Goal: Answer question/provide support: Share knowledge or assist other users

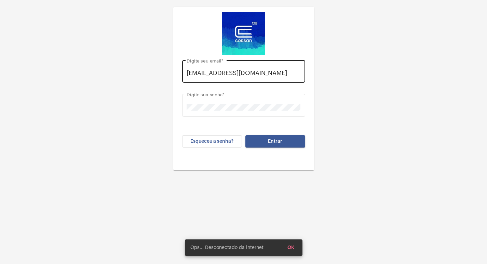
click at [297, 75] on input "[EMAIL_ADDRESS][DOMAIN_NAME]" at bounding box center [244, 73] width 114 height 7
click at [303, 73] on div "[EMAIL_ADDRESS][DOMAIN_NAME] Digite seu email *" at bounding box center [243, 70] width 123 height 24
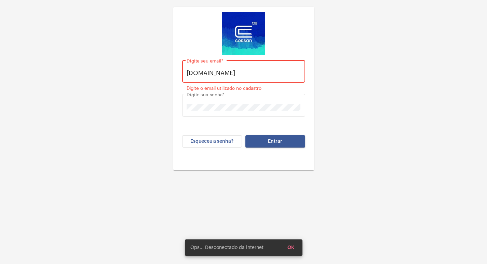
click at [275, 73] on input "[DOMAIN_NAME]" at bounding box center [244, 73] width 114 height 7
type input "m"
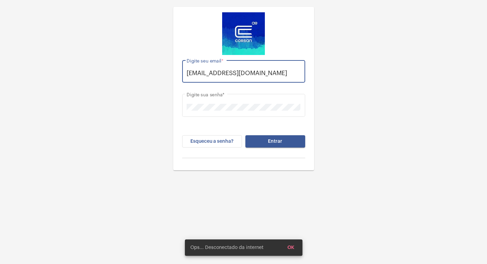
scroll to position [0, 5]
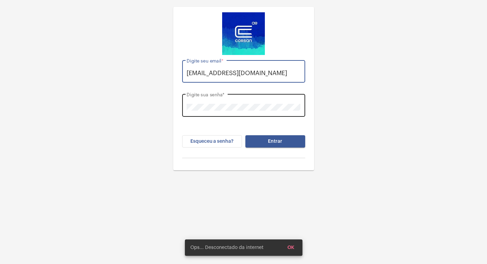
type input "[EMAIL_ADDRESS][DOMAIN_NAME]"
click at [280, 103] on div "Digite sua senha *" at bounding box center [244, 105] width 114 height 24
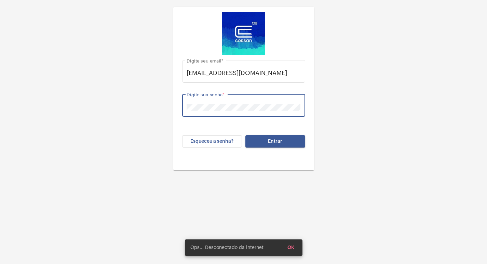
drag, startPoint x: 468, startPoint y: 142, endPoint x: 462, endPoint y: 143, distance: 5.5
click at [466, 142] on div "[EMAIL_ADDRESS][DOMAIN_NAME] Digite seu email * Digite sua senha * Esqueceu a s…" at bounding box center [243, 85] width 487 height 171
click at [279, 138] on button "Entrar" at bounding box center [275, 141] width 60 height 12
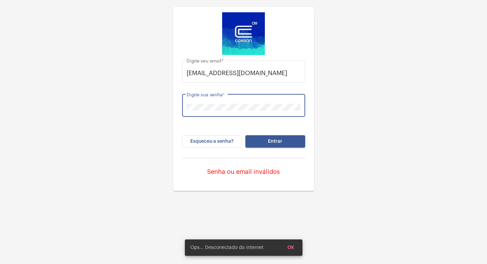
drag, startPoint x: 159, startPoint y: 131, endPoint x: 174, endPoint y: 129, distance: 15.1
click at [159, 131] on div "[EMAIL_ADDRESS][DOMAIN_NAME] Digite seu email * Digite sua senha * Esqueceu a s…" at bounding box center [243, 95] width 487 height 191
click at [276, 142] on span "Entrar" at bounding box center [275, 141] width 14 height 5
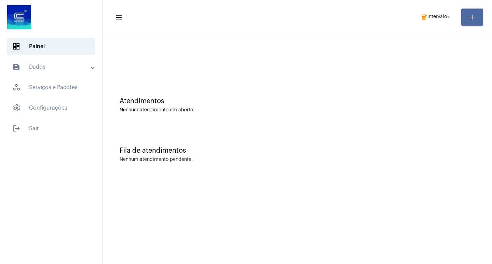
click at [463, 15] on button "add" at bounding box center [473, 17] width 22 height 17
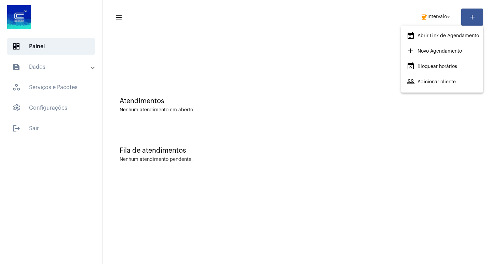
click at [393, 35] on div at bounding box center [246, 132] width 492 height 264
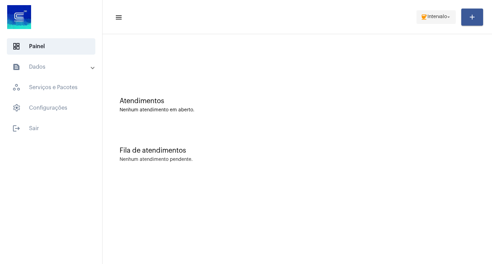
click at [437, 18] on span "Intervalo" at bounding box center [437, 17] width 19 height 5
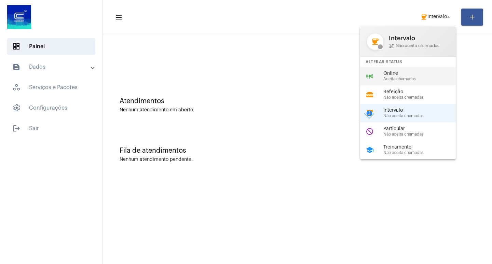
click at [441, 78] on span "Aceita chamadas" at bounding box center [423, 79] width 78 height 4
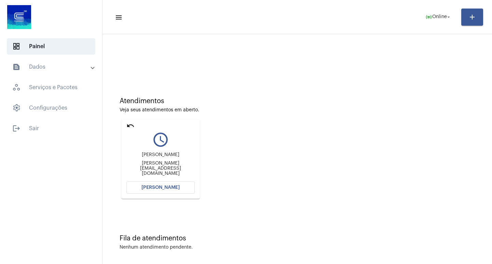
click at [165, 190] on span "[PERSON_NAME]" at bounding box center [161, 187] width 38 height 5
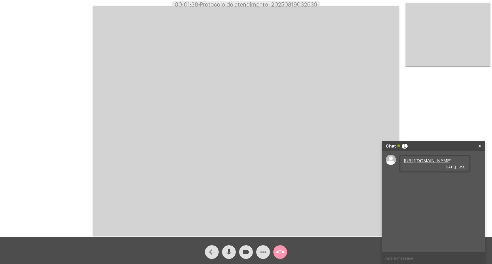
click at [425, 163] on link "[URL][DOMAIN_NAME]" at bounding box center [428, 160] width 48 height 5
click at [437, 183] on link "[URL][DOMAIN_NAME]" at bounding box center [428, 180] width 48 height 5
click at [421, 202] on link "[URL][DOMAIN_NAME]" at bounding box center [428, 199] width 48 height 5
click at [248, 257] on span "videocam" at bounding box center [246, 252] width 8 height 14
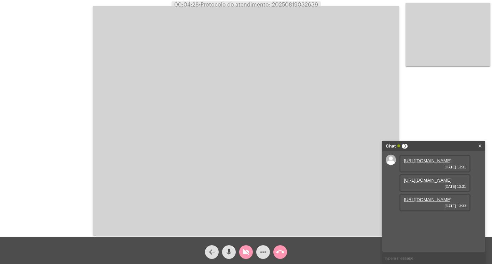
click at [248, 257] on span "videocam_off" at bounding box center [246, 252] width 8 height 14
click at [248, 257] on span "videocam" at bounding box center [246, 252] width 8 height 14
click at [248, 257] on span "videocam_off" at bounding box center [246, 252] width 8 height 14
click at [229, 254] on mat-icon "mic" at bounding box center [229, 252] width 8 height 8
click at [252, 251] on button "videocam" at bounding box center [246, 252] width 14 height 14
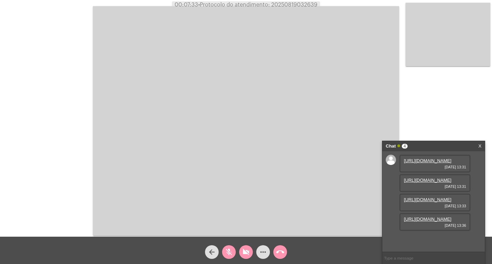
scroll to position [41, 0]
click at [249, 248] on mat-icon "videocam_off" at bounding box center [246, 252] width 8 height 8
click at [229, 251] on mat-icon "mic_off" at bounding box center [229, 252] width 8 height 8
click at [413, 222] on link "[URL][DOMAIN_NAME]" at bounding box center [428, 219] width 48 height 5
click at [243, 255] on mat-icon "videocam" at bounding box center [246, 252] width 8 height 8
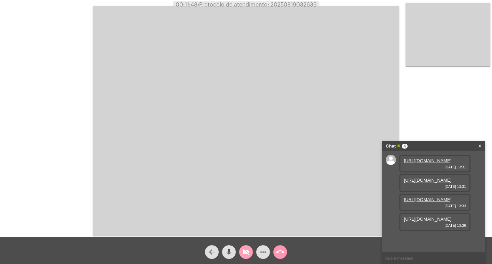
click at [243, 254] on mat-icon "videocam_off" at bounding box center [246, 252] width 8 height 8
click at [241, 256] on button "videocam" at bounding box center [246, 252] width 14 height 14
click at [241, 256] on button "videocam_off" at bounding box center [246, 252] width 14 height 14
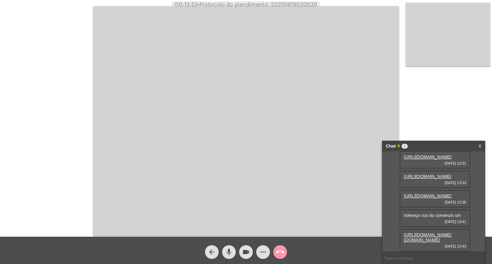
scroll to position [100, 0]
click at [414, 232] on link "[URL][DOMAIN_NAME][DOMAIN_NAME]" at bounding box center [428, 237] width 48 height 10
click at [231, 253] on mat-icon "mic" at bounding box center [229, 252] width 8 height 8
click at [241, 254] on button "videocam" at bounding box center [246, 252] width 14 height 14
click at [248, 253] on mat-icon "videocam_off" at bounding box center [246, 252] width 8 height 8
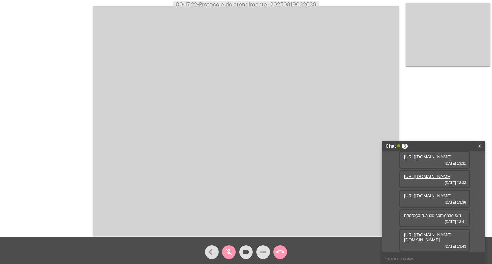
click at [226, 258] on span "mic_off" at bounding box center [229, 252] width 8 height 14
click at [226, 258] on span "mic" at bounding box center [229, 252] width 8 height 14
click at [240, 255] on button "videocam" at bounding box center [246, 252] width 14 height 14
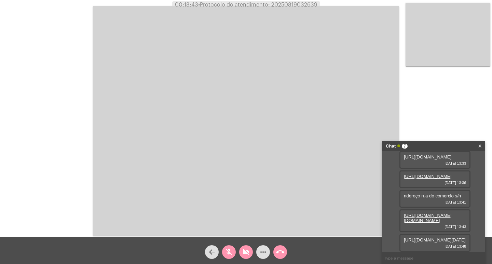
scroll to position [135, 0]
click at [232, 246] on span "mic_off" at bounding box center [229, 252] width 8 height 14
click at [238, 247] on div "videocam_off" at bounding box center [246, 250] width 17 height 17
click at [432, 238] on link "[URL][DOMAIN_NAME][DATE]" at bounding box center [435, 240] width 62 height 5
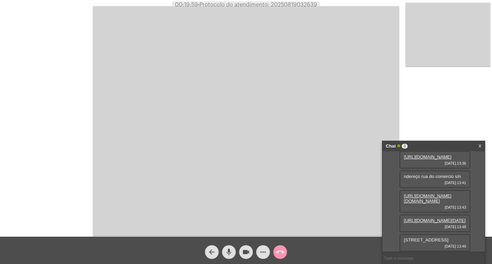
scroll to position [155, 0]
click at [268, 255] on button "more_horiz" at bounding box center [263, 252] width 14 height 14
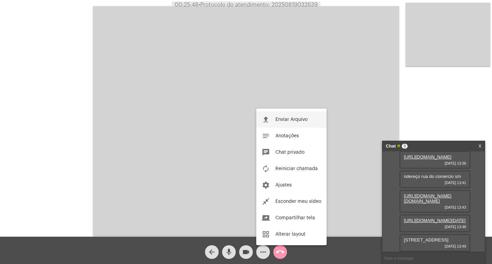
click at [293, 121] on span "Enviar Arquivo" at bounding box center [292, 119] width 32 height 5
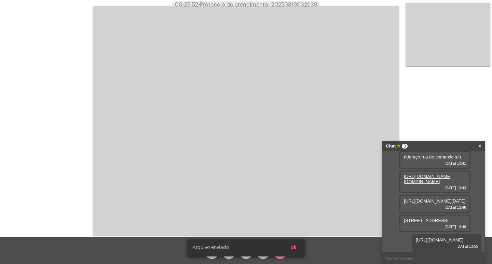
scroll to position [189, 0]
click at [294, 6] on span "• Protocolo do atendimento: 20250819032639" at bounding box center [257, 4] width 119 height 5
copy span "20250819032639"
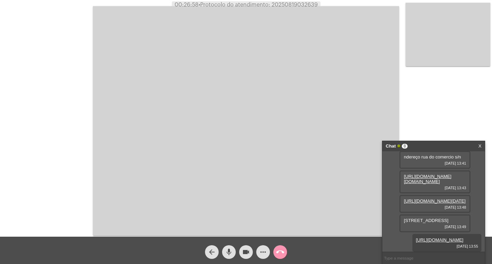
click at [284, 257] on span "call_end" at bounding box center [280, 252] width 8 height 14
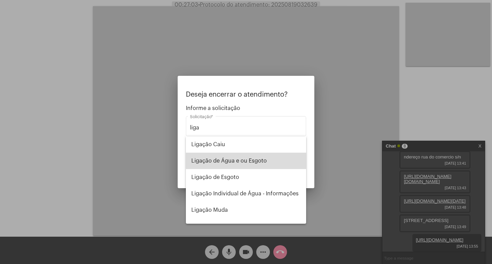
click at [253, 156] on span "Ligação de Água e ou Esgoto" at bounding box center [245, 161] width 109 height 16
type input "Ligação de Água e ou Esgoto"
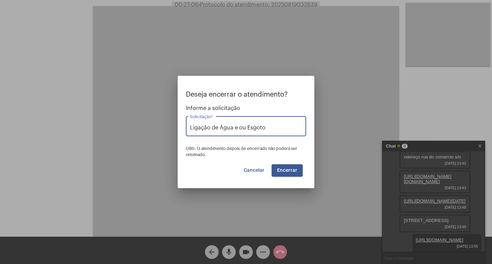
click at [284, 167] on button "Encerrar" at bounding box center [287, 170] width 31 height 12
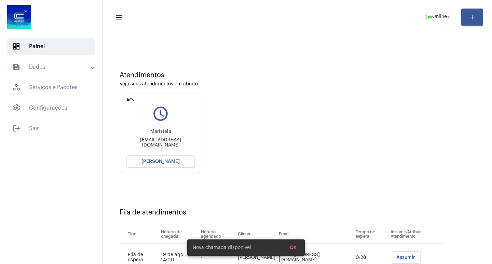
scroll to position [52, 0]
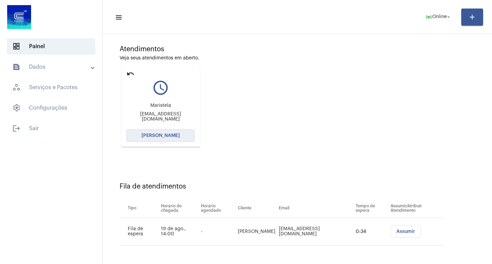
click at [183, 139] on button "[PERSON_NAME]" at bounding box center [160, 136] width 68 height 12
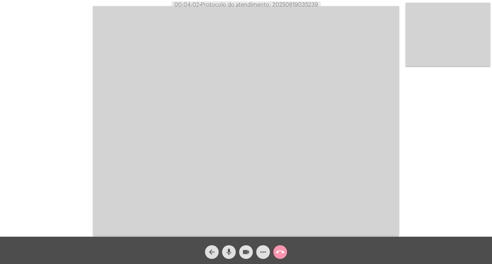
click at [242, 252] on mat-icon "videocam" at bounding box center [246, 252] width 8 height 8
click at [248, 253] on mat-icon "videocam_off" at bounding box center [246, 252] width 8 height 8
click at [248, 253] on mat-icon "videocam" at bounding box center [246, 252] width 8 height 8
click at [248, 253] on mat-icon "videocam_off" at bounding box center [246, 252] width 8 height 8
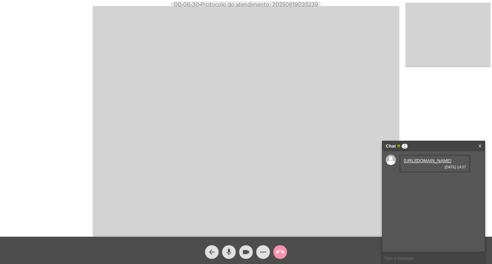
click at [420, 163] on link "[URL][DOMAIN_NAME]" at bounding box center [428, 160] width 48 height 5
click at [280, 7] on span "• Protocolo do atendimento: 20250819035239" at bounding box center [258, 4] width 119 height 5
click at [301, 23] on video at bounding box center [246, 121] width 306 height 230
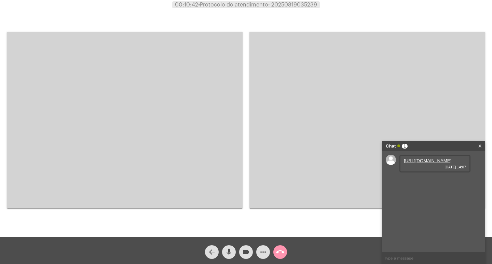
click at [139, 97] on video at bounding box center [125, 120] width 236 height 177
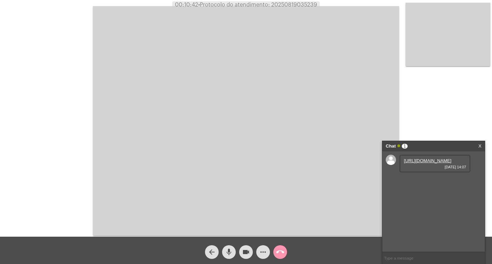
click at [139, 97] on video at bounding box center [246, 121] width 306 height 230
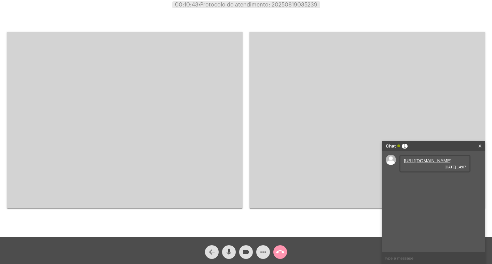
click at [298, 80] on video at bounding box center [368, 120] width 236 height 177
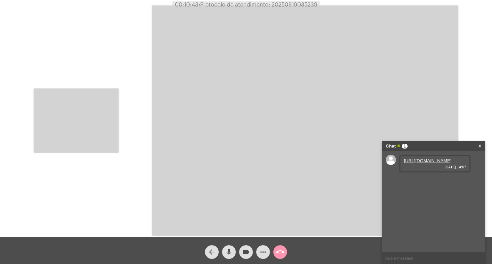
click at [298, 80] on video at bounding box center [305, 120] width 306 height 230
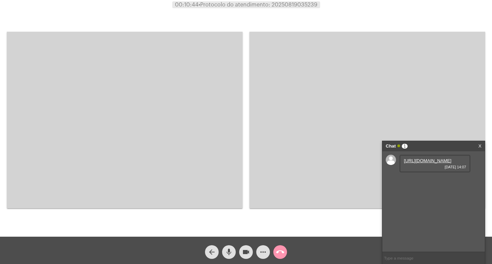
click at [301, 12] on div "Acessando Câmera e Microfone..." at bounding box center [368, 120] width 236 height 235
click at [302, 10] on div "Acessando Câmera e Microfone..." at bounding box center [368, 120] width 236 height 235
click at [302, 5] on span "• Protocolo do atendimento: 20250819035239" at bounding box center [257, 4] width 119 height 5
click at [302, 5] on span "• Protocolo do atendimento: 20250819035239" at bounding box center [258, 4] width 119 height 5
copy span "20250819035239"
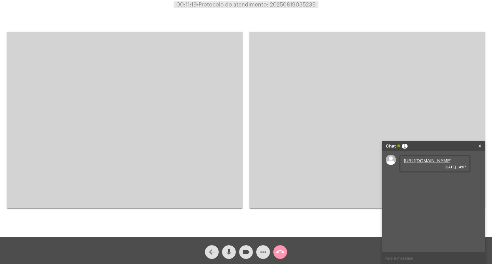
click at [285, 116] on video at bounding box center [368, 120] width 236 height 177
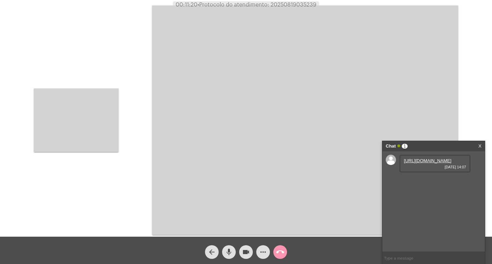
click at [88, 119] on video at bounding box center [76, 121] width 85 height 64
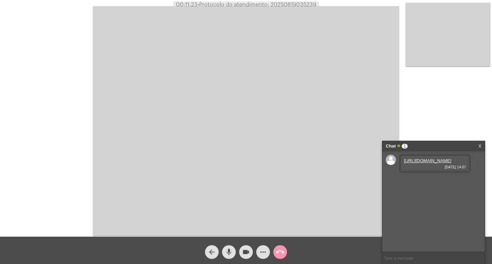
click at [283, 245] on div "call_end" at bounding box center [280, 250] width 17 height 17
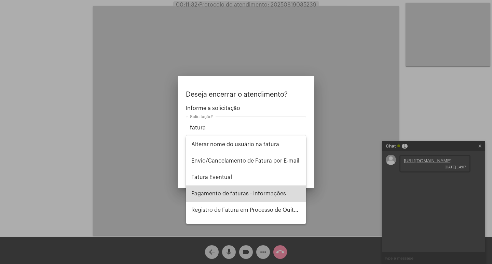
click at [262, 192] on span "Pagamento de faturas - Informações" at bounding box center [245, 194] width 109 height 16
type input "Pagamento de faturas - Informações"
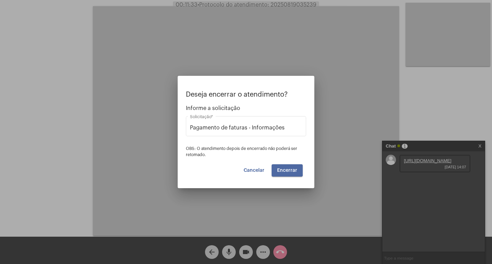
click at [276, 170] on button "Encerrar" at bounding box center [287, 170] width 31 height 12
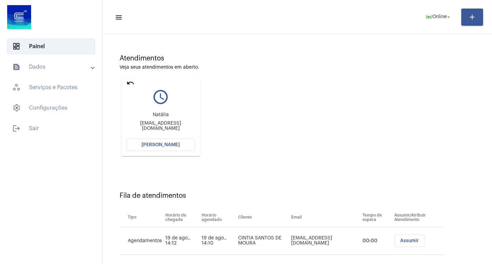
scroll to position [52, 0]
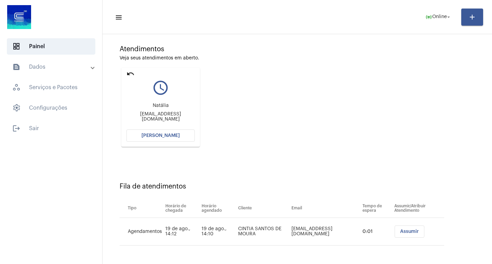
click at [177, 139] on button "[PERSON_NAME]" at bounding box center [160, 136] width 68 height 12
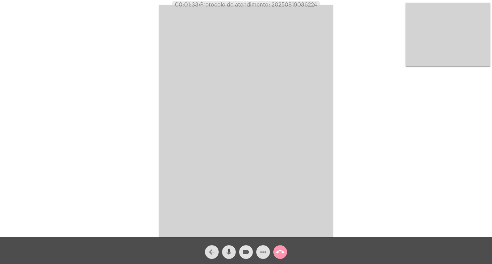
click at [243, 255] on mat-icon "videocam" at bounding box center [246, 252] width 8 height 8
click at [244, 255] on mat-icon "videocam_off" at bounding box center [246, 252] width 8 height 8
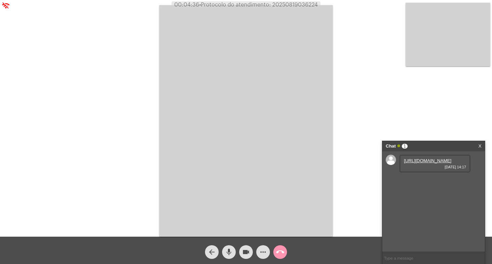
click at [424, 163] on link "[URL][DOMAIN_NAME]" at bounding box center [428, 160] width 48 height 5
click at [425, 183] on link "[URL][DOMAIN_NAME]" at bounding box center [428, 180] width 48 height 5
click at [403, 261] on input "text" at bounding box center [434, 258] width 103 height 12
paste input "[URL][DOMAIN_NAME] Contato: [PHONE_NUMBER]"
type input "[URL][DOMAIN_NAME] Contato: [PHONE_NUMBER]"
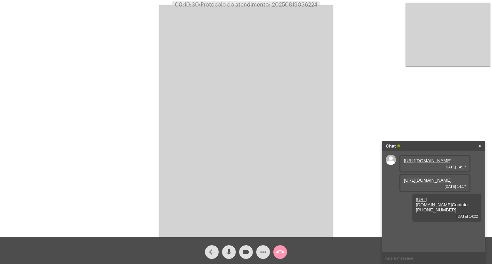
click at [277, 254] on mat-icon "call_end" at bounding box center [280, 252] width 8 height 8
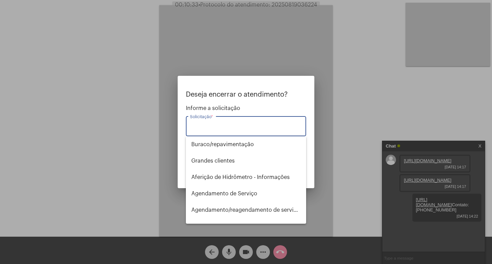
type input "i"
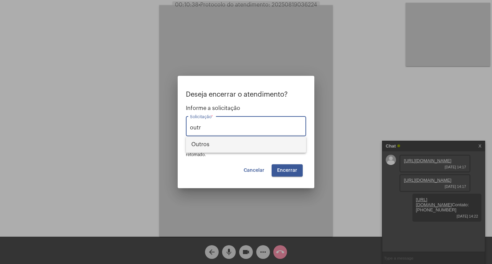
click at [268, 141] on span "Outros" at bounding box center [245, 144] width 109 height 16
type input "Outros"
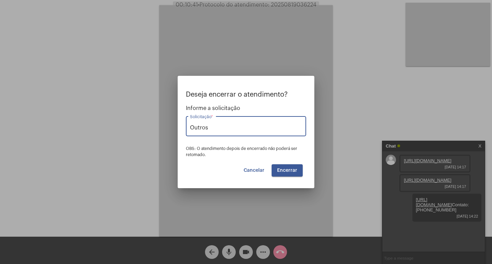
click at [296, 171] on span "Encerrar" at bounding box center [287, 170] width 20 height 5
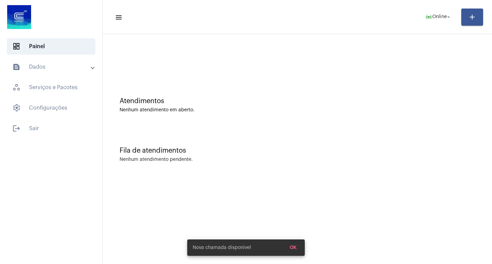
drag, startPoint x: 282, startPoint y: 130, endPoint x: 282, endPoint y: 138, distance: 8.5
click at [282, 138] on div "Fila de atendimentos Nenhum atendimento pendente." at bounding box center [297, 151] width 383 height 50
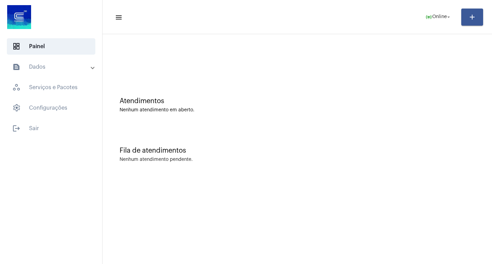
click at [49, 66] on mat-panel-title "text_snippet_outlined Dados" at bounding box center [51, 67] width 79 height 8
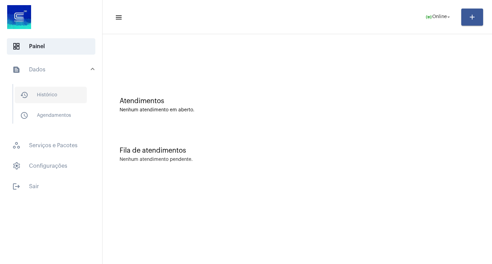
click at [71, 95] on span "history_outlined Histórico" at bounding box center [51, 95] width 72 height 16
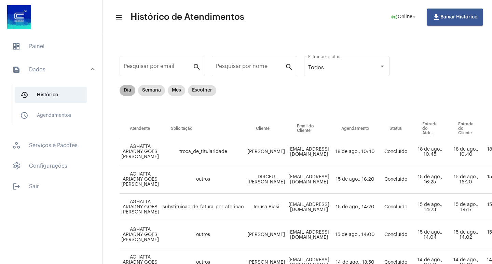
click at [132, 89] on mat-chip "Dia" at bounding box center [128, 90] width 16 height 11
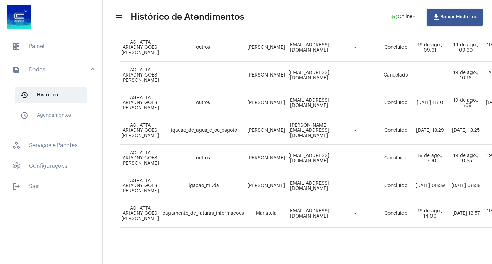
scroll to position [248, 274]
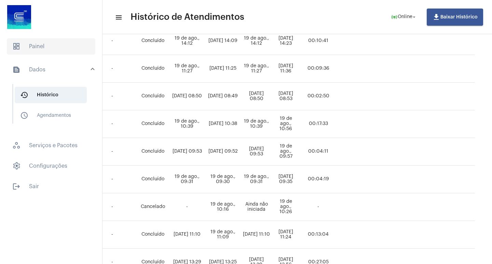
click at [79, 48] on span "dashboard Painel" at bounding box center [51, 46] width 89 height 16
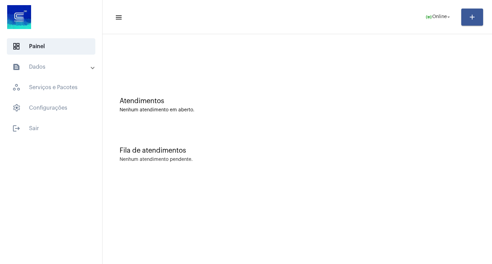
drag, startPoint x: 69, startPoint y: 61, endPoint x: 69, endPoint y: 70, distance: 8.5
click at [69, 69] on mat-expansion-panel-header "text_snippet_outlined Dados" at bounding box center [53, 67] width 98 height 16
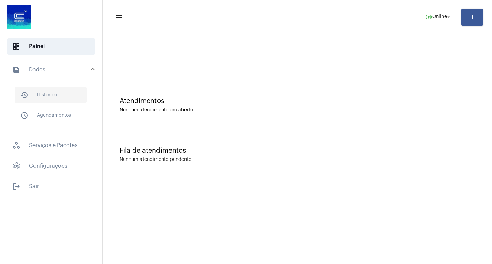
click at [67, 89] on span "history_outlined Histórico" at bounding box center [51, 95] width 72 height 16
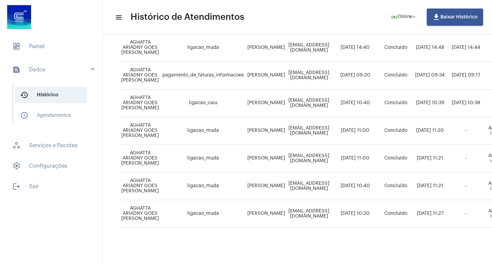
scroll to position [469, 0]
click at [237, 259] on mat-sidenav-content "menu Histórico de Atendimentos online_prediction Online arrow_drop_down file_do…" at bounding box center [298, 132] width 390 height 264
click at [80, 51] on span "dashboard Painel" at bounding box center [51, 46] width 89 height 16
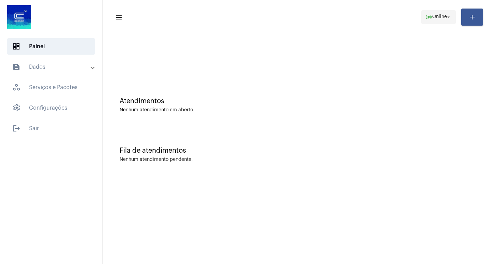
click at [451, 18] on mat-icon "arrow_drop_down" at bounding box center [449, 17] width 6 height 6
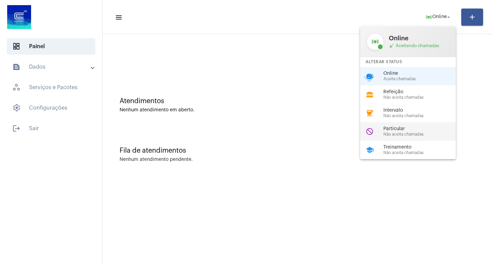
click at [416, 127] on span "Particular" at bounding box center [423, 128] width 78 height 5
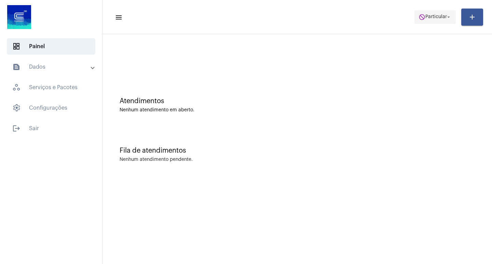
click at [422, 16] on mat-icon "do_not_disturb" at bounding box center [422, 17] width 7 height 7
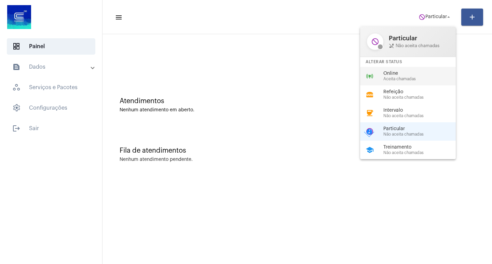
click at [396, 79] on span "Aceita chamadas" at bounding box center [423, 79] width 78 height 4
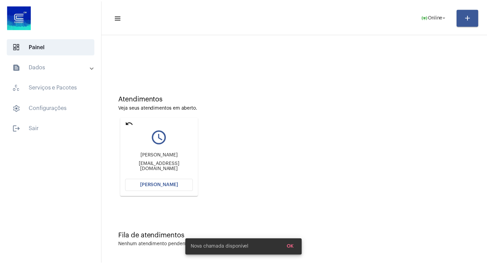
scroll to position [3, 0]
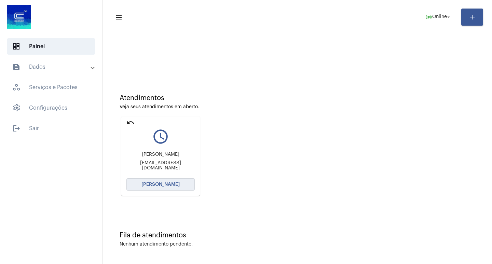
click at [184, 189] on button "[PERSON_NAME]" at bounding box center [160, 184] width 68 height 12
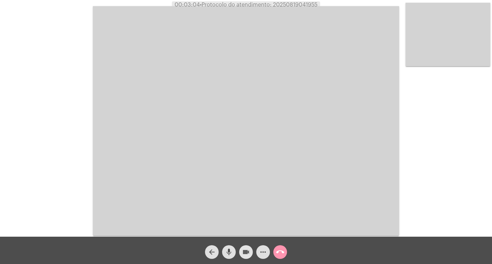
click at [248, 250] on mat-icon "videocam" at bounding box center [246, 252] width 8 height 8
click at [248, 250] on mat-icon "videocam_off" at bounding box center [246, 252] width 8 height 8
click at [284, 5] on span "• Protocolo do atendimento: 20250819041955" at bounding box center [259, 4] width 118 height 5
copy span "20250819041955"
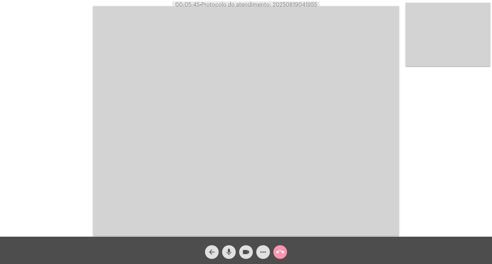
click at [283, 251] on mat-icon "call_end" at bounding box center [280, 252] width 8 height 8
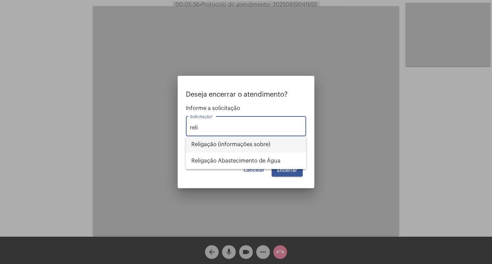
click at [264, 138] on span "Religação (informações sobre)" at bounding box center [245, 144] width 109 height 16
type input "Religação (informações sobre)"
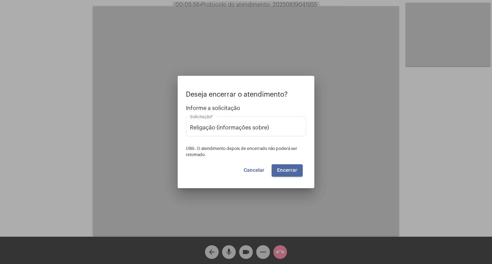
click at [300, 174] on button "Encerrar" at bounding box center [287, 170] width 31 height 12
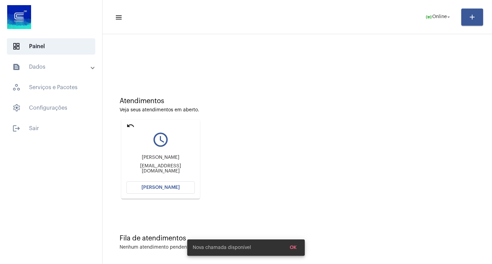
click at [290, 204] on div "Atendimentos Veja seus atendimentos em aberto. undo query_builder [PERSON_NAME]…" at bounding box center [297, 145] width 383 height 137
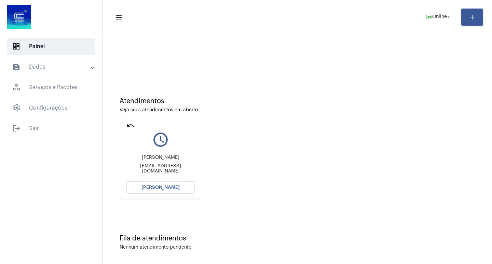
click at [146, 185] on button "[PERSON_NAME]" at bounding box center [160, 188] width 68 height 12
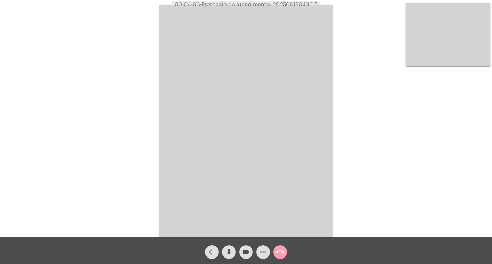
click at [275, 253] on button "call_end" at bounding box center [280, 252] width 14 height 14
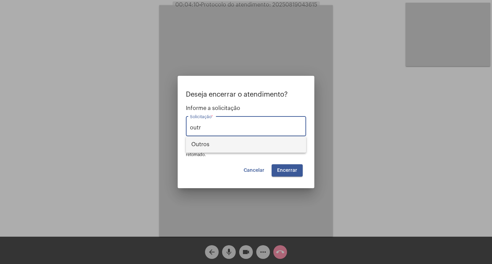
click at [240, 145] on span "Outros" at bounding box center [245, 144] width 109 height 16
type input "Outros"
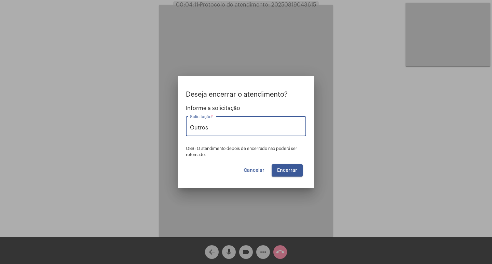
click at [272, 169] on button "Encerrar" at bounding box center [287, 170] width 31 height 12
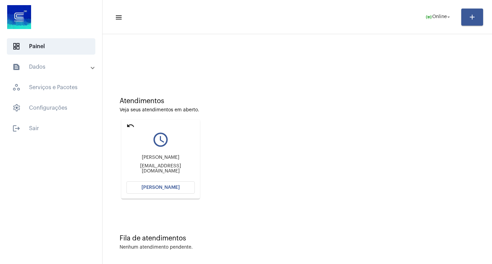
click at [139, 178] on div "[PERSON_NAME] [EMAIL_ADDRESS][DOMAIN_NAME]" at bounding box center [160, 164] width 68 height 31
click at [144, 187] on span "[PERSON_NAME]" at bounding box center [161, 187] width 38 height 5
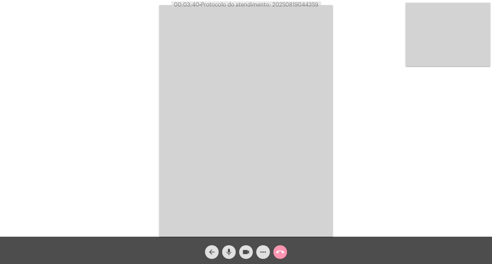
click at [232, 251] on mat-icon "mic" at bounding box center [229, 252] width 8 height 8
click at [250, 250] on button "videocam" at bounding box center [246, 252] width 14 height 14
click at [230, 253] on mat-icon "mic_off" at bounding box center [229, 252] width 8 height 8
click at [251, 249] on button "videocam_off" at bounding box center [246, 252] width 14 height 14
click at [238, 254] on div "videocam" at bounding box center [246, 250] width 17 height 17
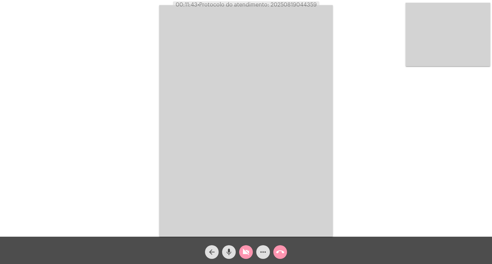
click at [238, 254] on div "videocam_off" at bounding box center [246, 250] width 17 height 17
click at [121, 21] on div "Acessando Câmera e Microfone..." at bounding box center [246, 120] width 491 height 237
click at [240, 250] on button "videocam" at bounding box center [246, 252] width 14 height 14
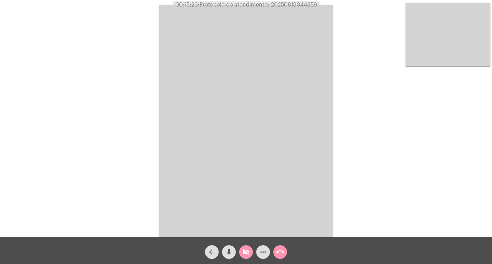
click at [239, 248] on div "videocam_off" at bounding box center [246, 250] width 17 height 17
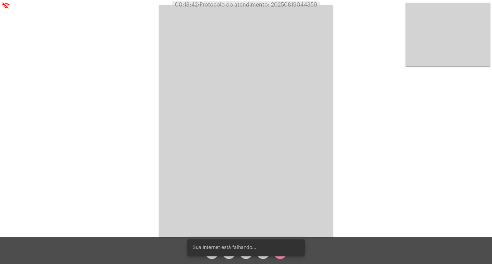
click at [230, 256] on div "Sua Internet está falhando..." at bounding box center [246, 247] width 134 height 33
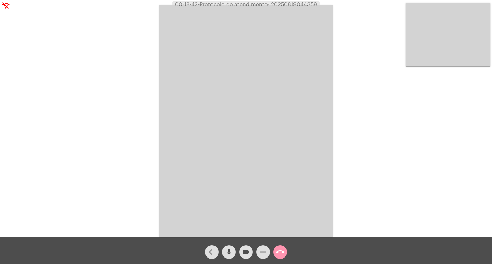
click at [241, 259] on div "videocam" at bounding box center [246, 250] width 17 height 17
click at [243, 252] on mat-icon "videocam_off" at bounding box center [246, 252] width 8 height 8
click at [297, 0] on div "Acessando Câmera e Microfone..." at bounding box center [246, 118] width 492 height 237
click at [297, 2] on span "00:19:46 • Protocolo do atendimento: 20250819044359" at bounding box center [246, 4] width 148 height 7
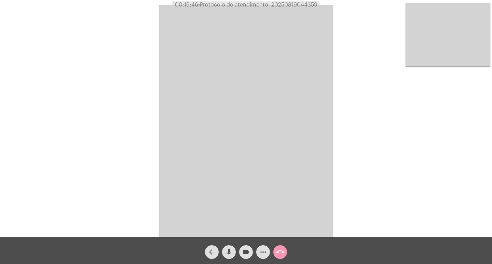
click at [297, 2] on span "00:19:46 • Protocolo do atendimento: 20250819044359" at bounding box center [246, 4] width 148 height 7
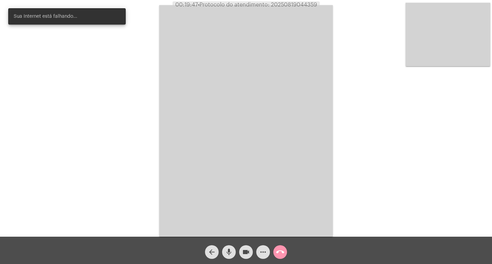
copy span "20250819044359"
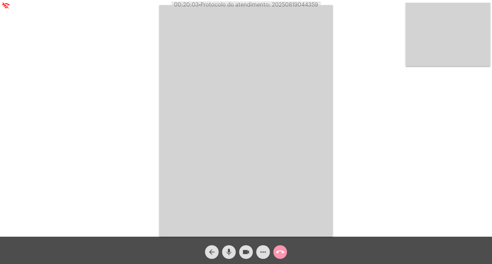
click at [284, 4] on span "• Protocolo do atendimento: 20250819044359" at bounding box center [258, 4] width 119 height 5
click at [285, 252] on button "call_end" at bounding box center [280, 252] width 14 height 14
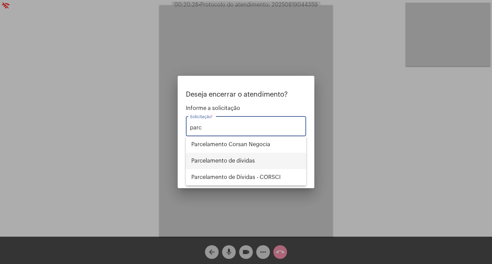
click at [225, 164] on span "Parcelamento de dívidas" at bounding box center [245, 161] width 109 height 16
type input "Parcelamento de dívidas"
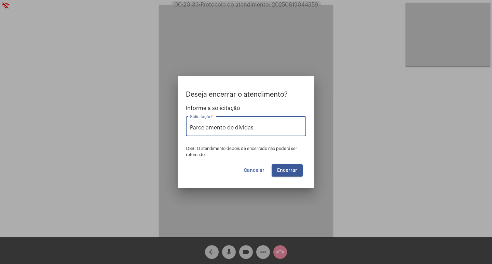
click at [251, 166] on button "Cancelar" at bounding box center [254, 170] width 32 height 12
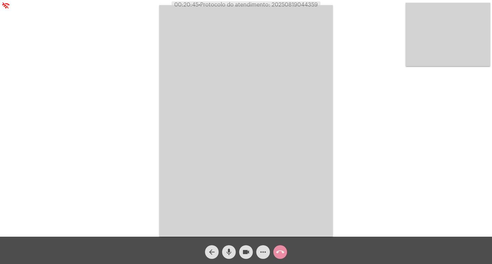
click at [157, 118] on div "Acessando Câmera e Microfone..." at bounding box center [246, 120] width 491 height 237
click at [224, 101] on video at bounding box center [246, 121] width 174 height 232
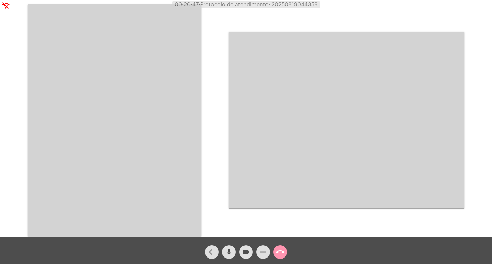
click at [194, 119] on video at bounding box center [115, 120] width 174 height 232
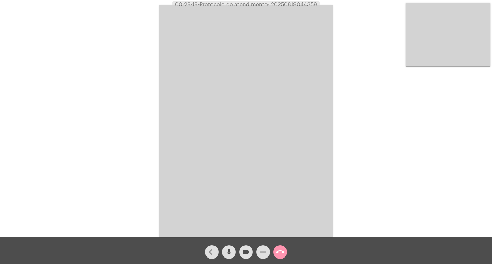
click at [282, 248] on span "call_end" at bounding box center [280, 252] width 8 height 14
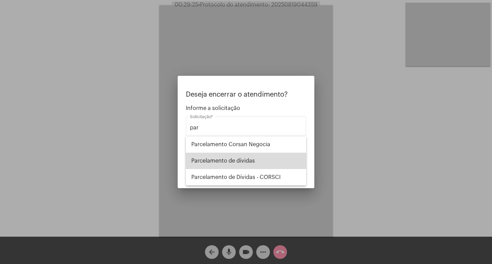
click at [242, 165] on span "Parcelamento de dívidas" at bounding box center [245, 161] width 109 height 16
type input "Parcelamento de dívidas"
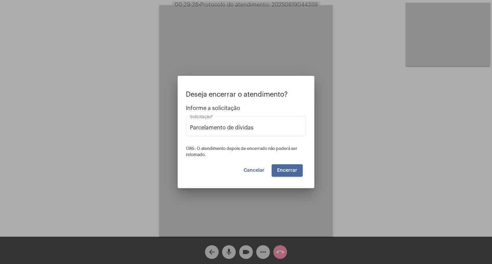
click at [279, 172] on span "Encerrar" at bounding box center [287, 170] width 20 height 5
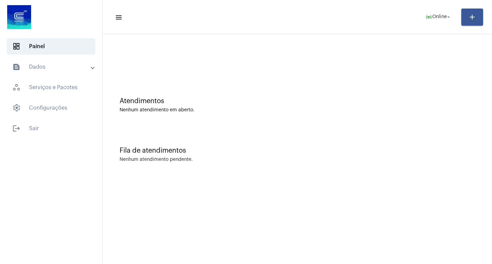
click at [433, 10] on mat-toolbar-row "menu online_prediction Online arrow_drop_down add" at bounding box center [298, 17] width 390 height 22
click at [434, 14] on span "online_prediction Online arrow_drop_down" at bounding box center [439, 17] width 26 height 12
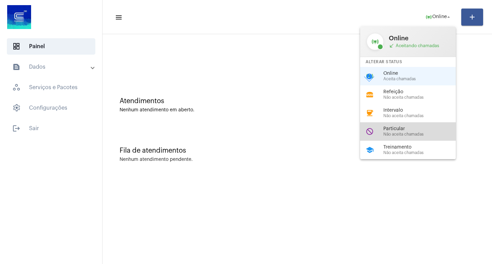
click at [416, 124] on div "do_not_disturb Particular Não aceita chamadas" at bounding box center [413, 131] width 107 height 18
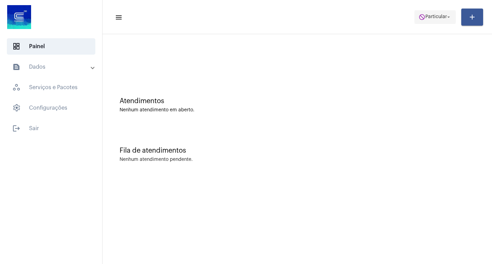
click at [423, 17] on mat-icon "do_not_disturb" at bounding box center [422, 17] width 7 height 7
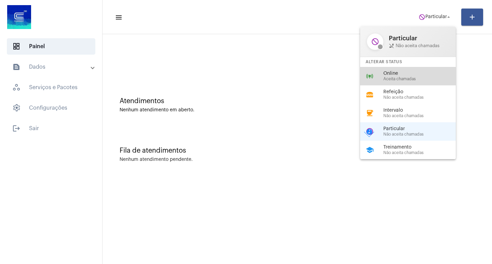
click at [429, 79] on span "Aceita chamadas" at bounding box center [423, 79] width 78 height 4
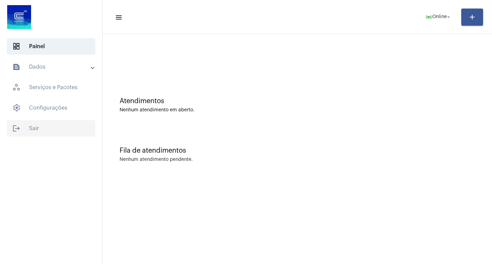
click at [48, 127] on span "logout Sair" at bounding box center [51, 128] width 89 height 16
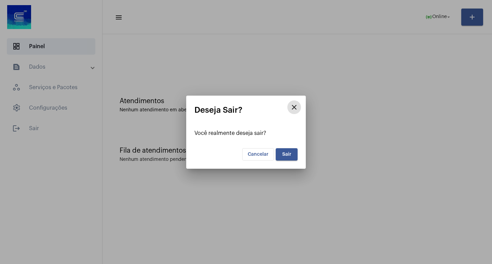
click at [281, 157] on button "Sair" at bounding box center [287, 154] width 22 height 12
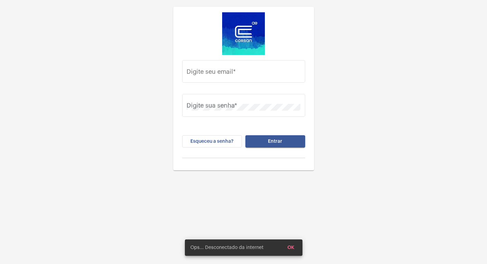
type input "[EMAIL_ADDRESS][DOMAIN_NAME]"
